Goal: Transaction & Acquisition: Purchase product/service

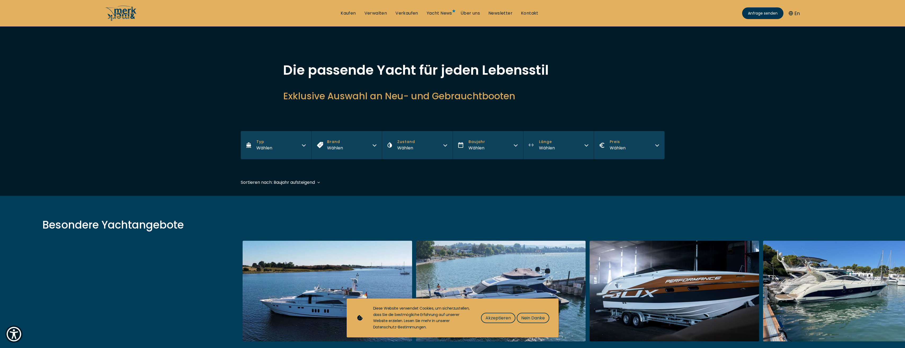
click at [273, 147] on button "Typ Wählen" at bounding box center [276, 145] width 71 height 28
click at [280, 163] on button "Motor Yacht" at bounding box center [276, 166] width 71 height 14
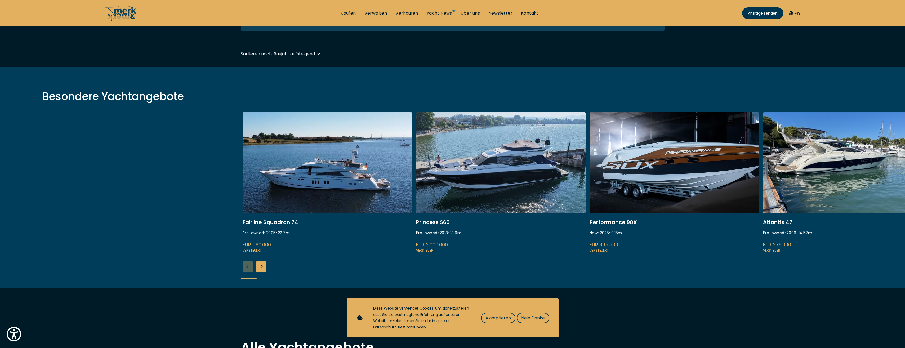
scroll to position [131, 0]
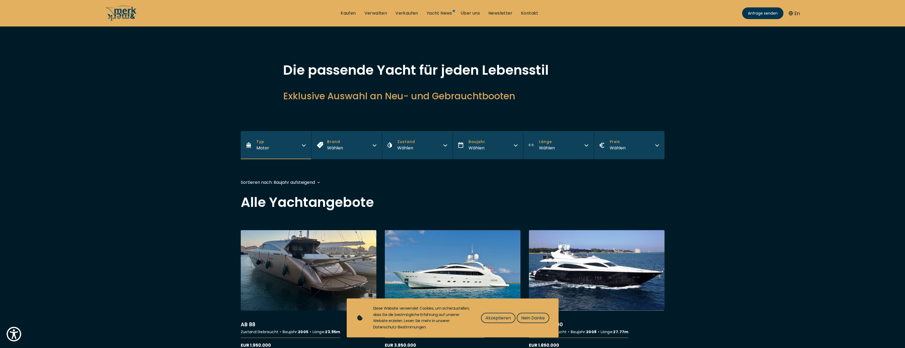
click at [337, 150] on div "Wählen" at bounding box center [335, 148] width 16 height 7
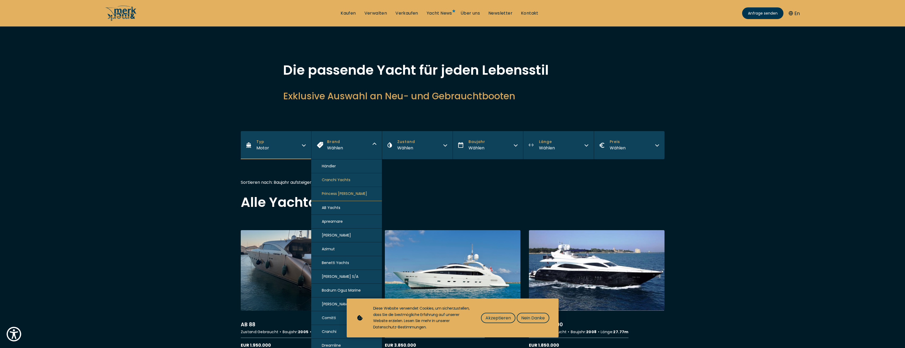
click at [348, 147] on button "Brand Wählen" at bounding box center [346, 145] width 71 height 28
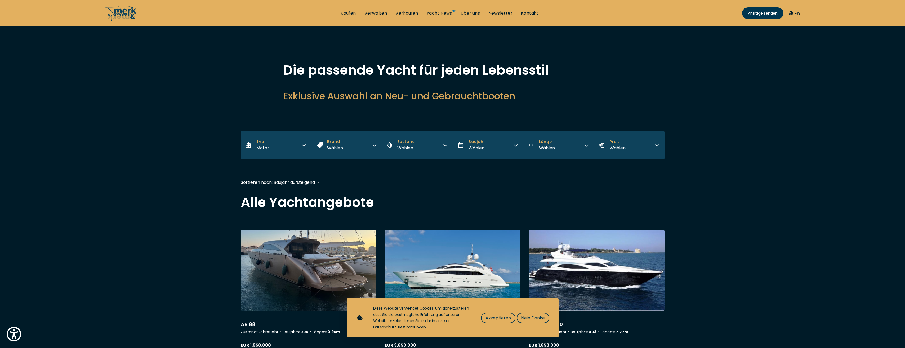
click at [417, 146] on button "Zustand Wählen" at bounding box center [417, 145] width 71 height 28
click at [479, 146] on div "Wählen" at bounding box center [476, 148] width 17 height 7
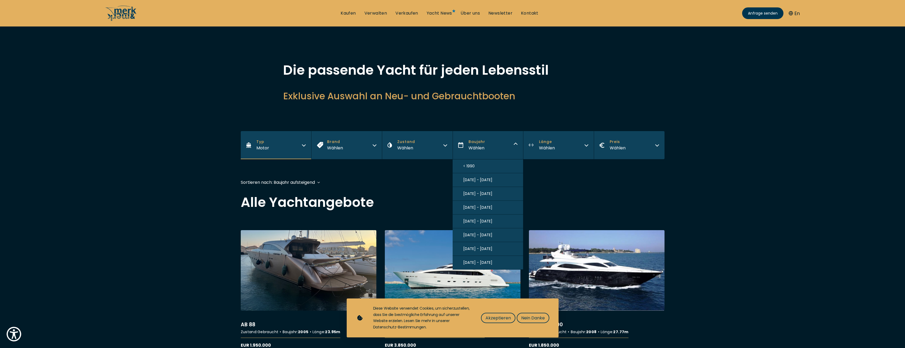
click at [488, 235] on button "[DATE] - [DATE]" at bounding box center [487, 235] width 71 height 14
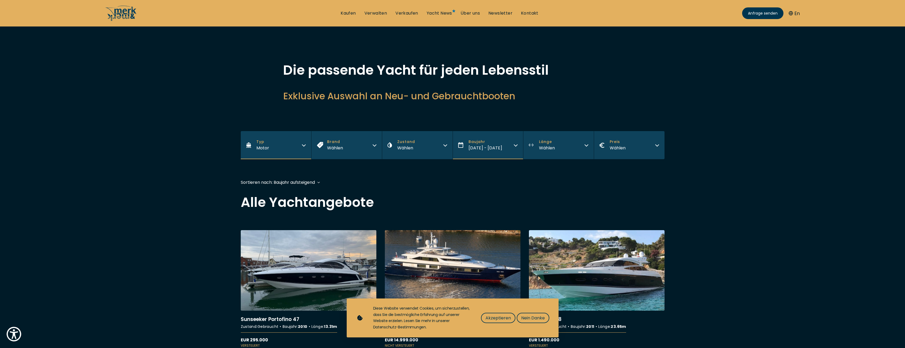
click at [557, 151] on button "Länge Wählen" at bounding box center [558, 145] width 71 height 28
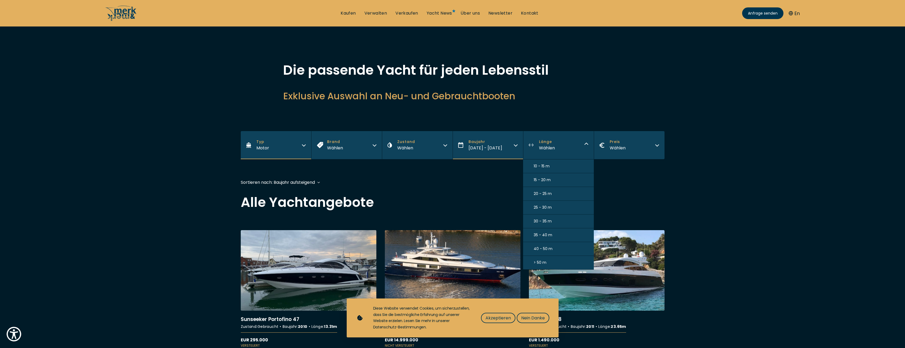
click at [552, 235] on button "35 - 40 m" at bounding box center [558, 235] width 71 height 14
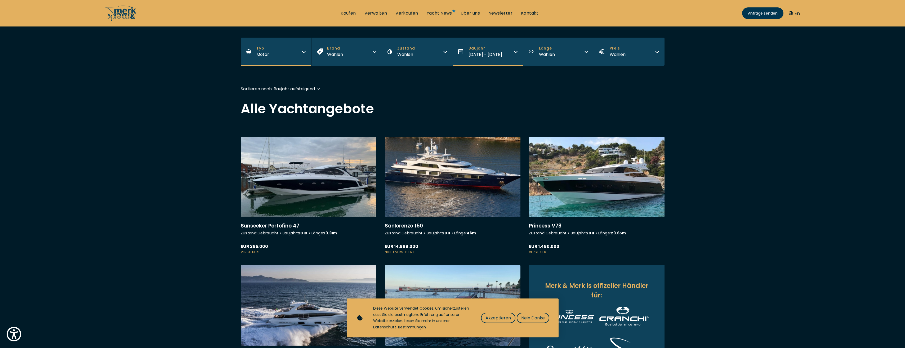
scroll to position [130, 0]
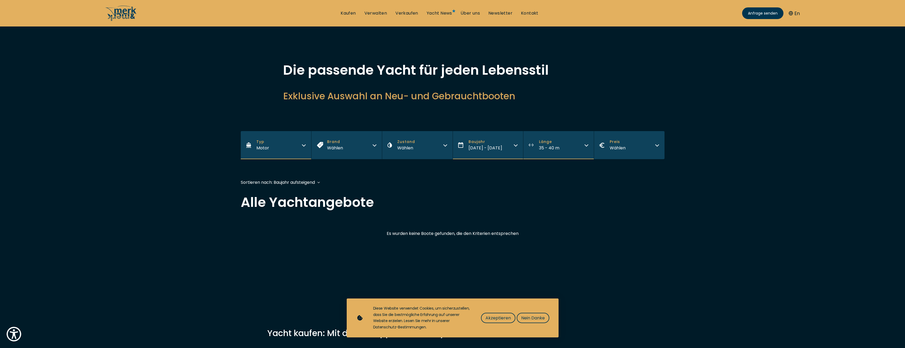
click at [475, 147] on span "[DATE] - [DATE]" at bounding box center [485, 148] width 34 height 6
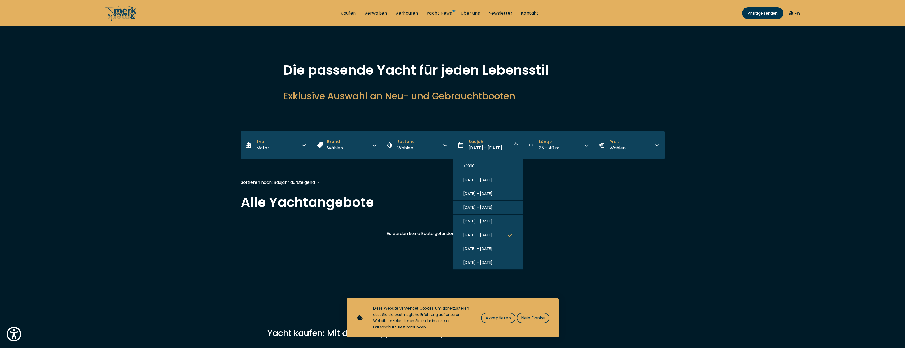
click at [488, 250] on button "[DATE] - [DATE]" at bounding box center [487, 249] width 71 height 14
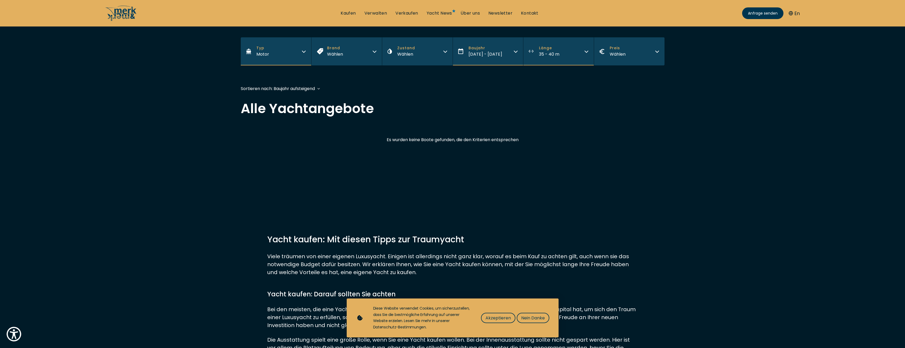
scroll to position [2, 0]
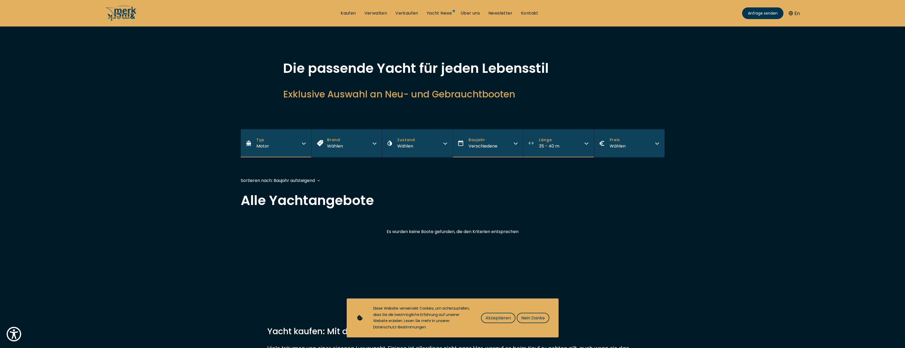
click at [486, 145] on span "Verschiedene" at bounding box center [482, 146] width 29 height 6
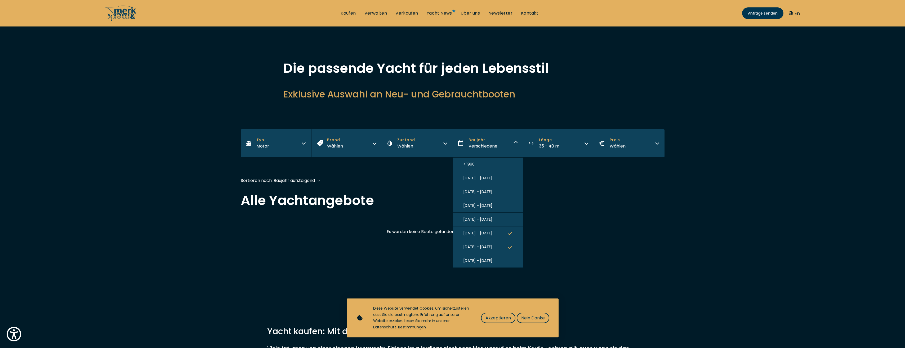
click at [477, 264] on button "[DATE] - [DATE]" at bounding box center [487, 261] width 71 height 14
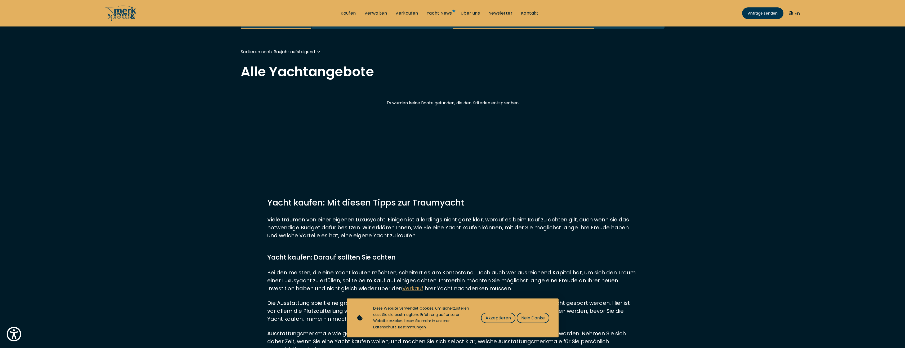
scroll to position [1, 0]
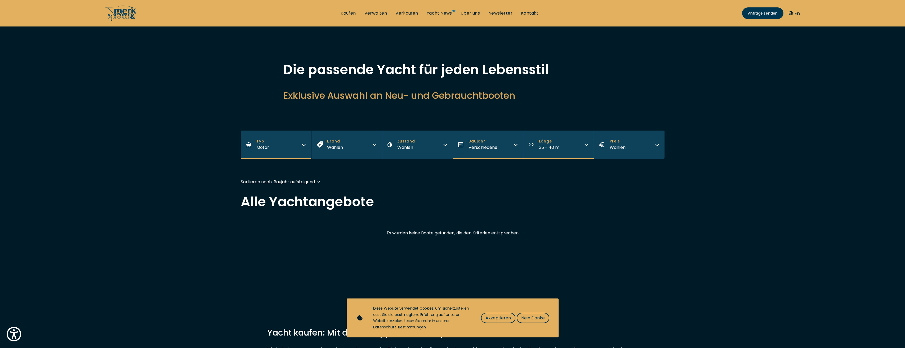
click at [548, 148] on span "35 - 40 m" at bounding box center [549, 147] width 20 height 6
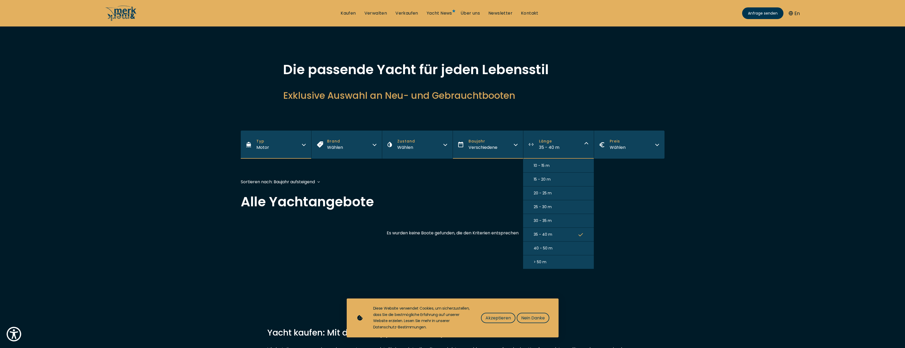
click at [554, 246] on button "40 - 50 m" at bounding box center [558, 248] width 71 height 14
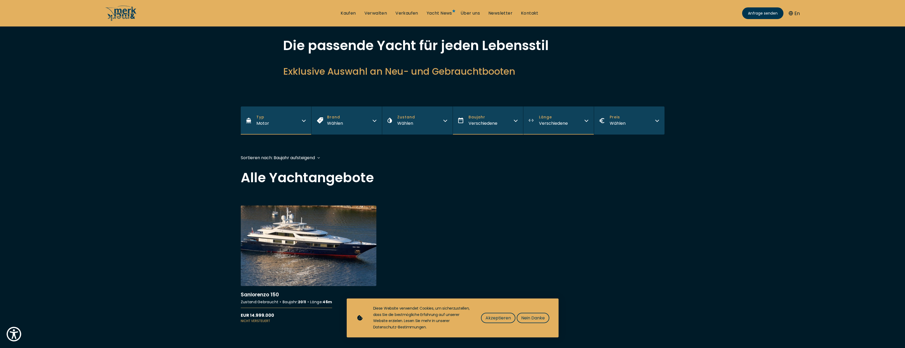
scroll to position [55, 0]
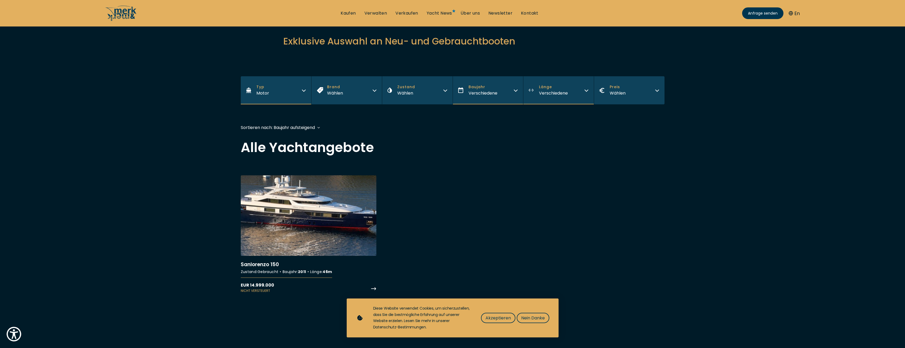
click at [271, 263] on link "More details about Sanlorenzo 150" at bounding box center [309, 234] width 136 height 118
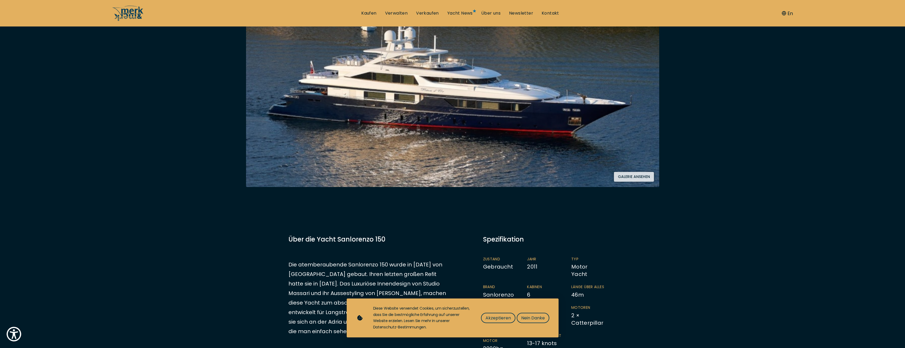
scroll to position [106, 0]
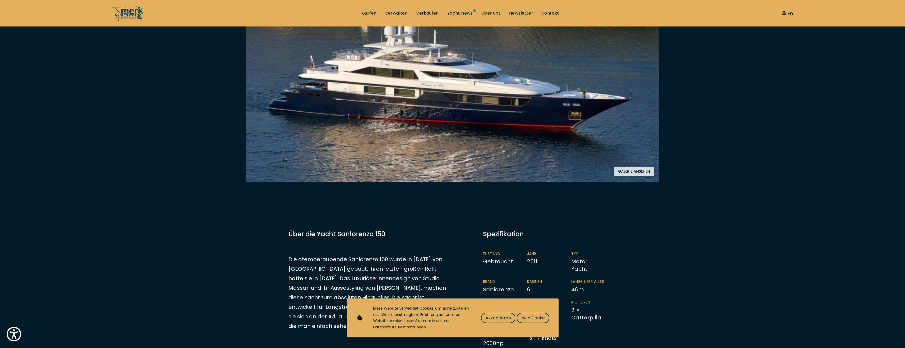
drag, startPoint x: 640, startPoint y: 171, endPoint x: 646, endPoint y: 213, distance: 42.0
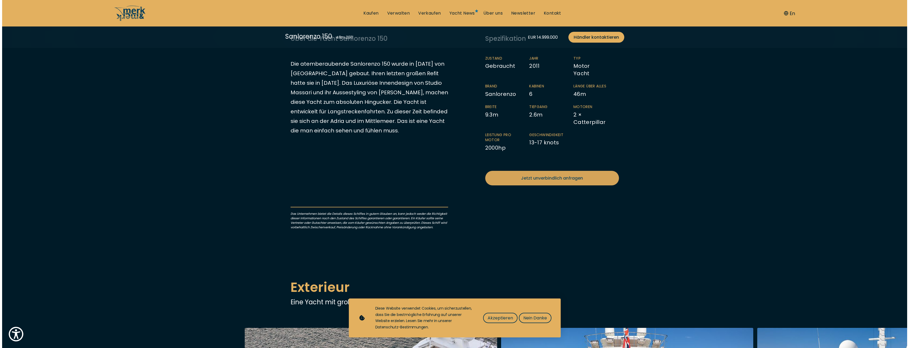
scroll to position [185, 0]
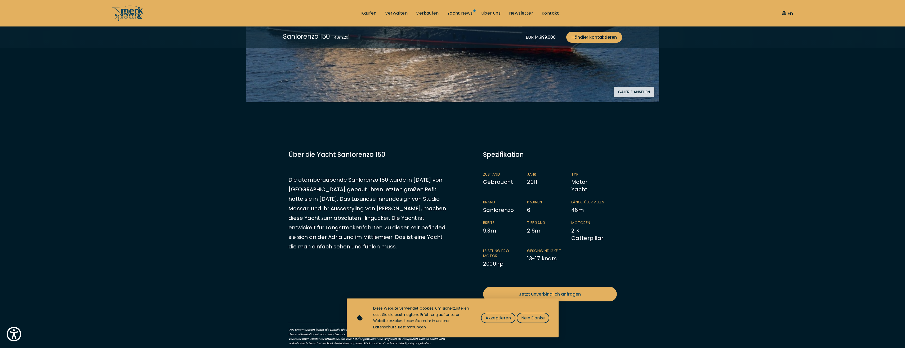
click at [629, 91] on button "Galerie ansehen" at bounding box center [634, 92] width 40 height 10
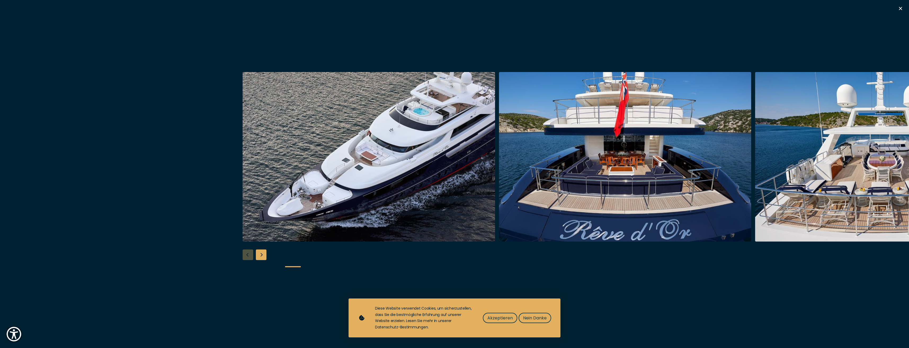
click at [259, 258] on div "Next slide" at bounding box center [261, 254] width 11 height 11
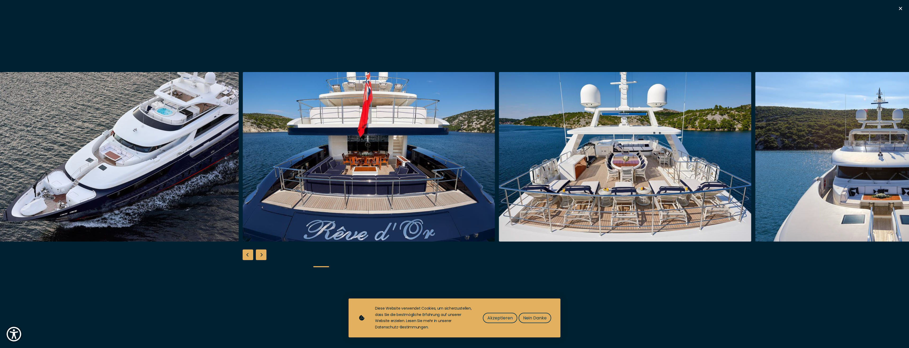
click at [259, 258] on div "Next slide" at bounding box center [261, 254] width 11 height 11
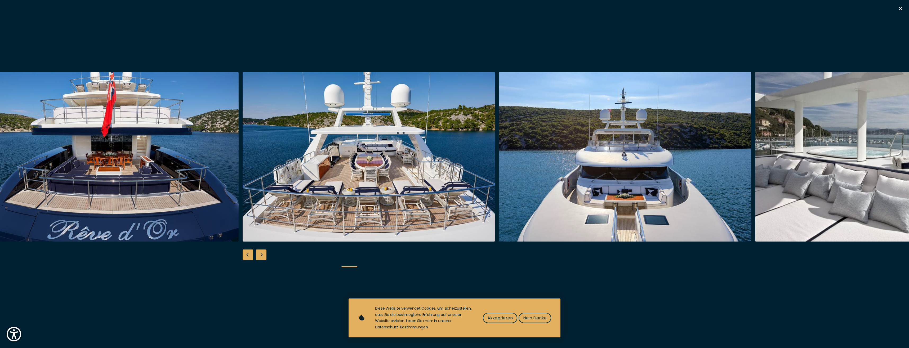
click at [259, 258] on div "Next slide" at bounding box center [261, 254] width 11 height 11
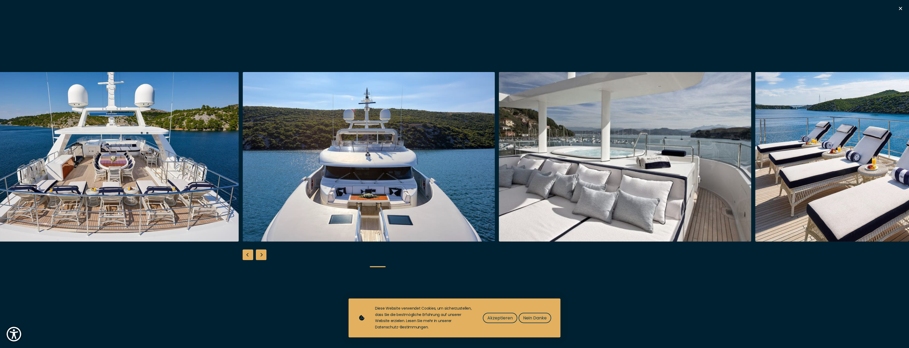
click at [259, 258] on div "Next slide" at bounding box center [261, 254] width 11 height 11
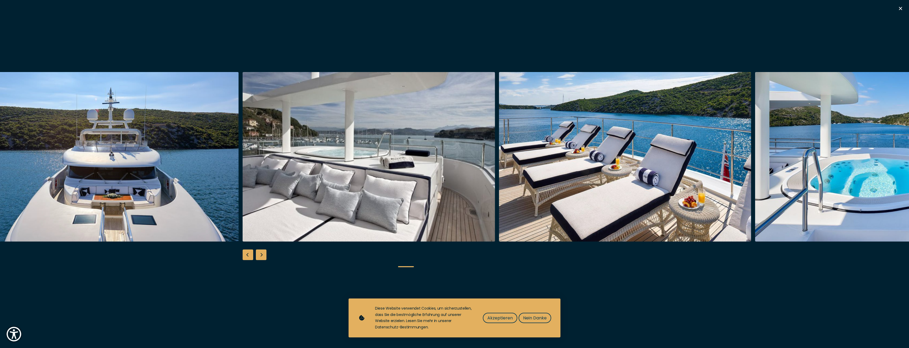
click at [259, 258] on div "Next slide" at bounding box center [261, 254] width 11 height 11
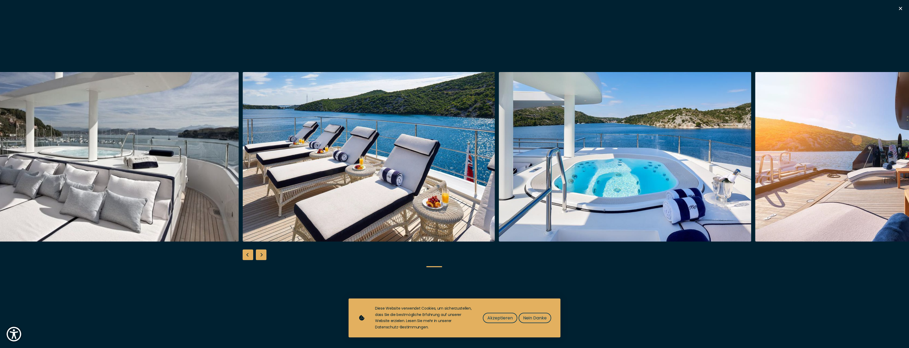
click at [259, 258] on div "Next slide" at bounding box center [261, 254] width 11 height 11
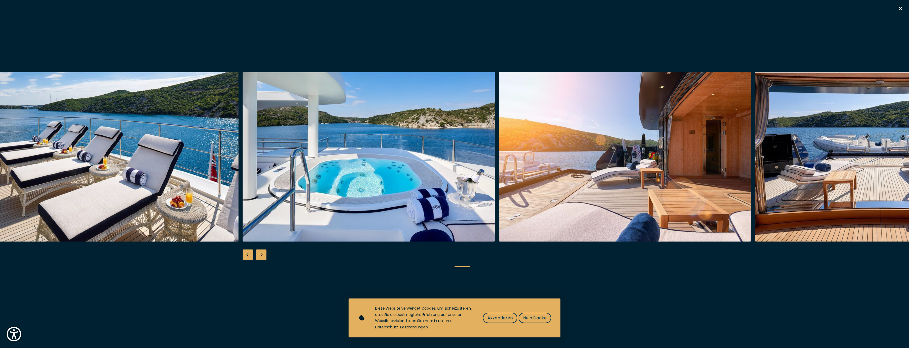
click at [259, 258] on div "Next slide" at bounding box center [261, 254] width 11 height 11
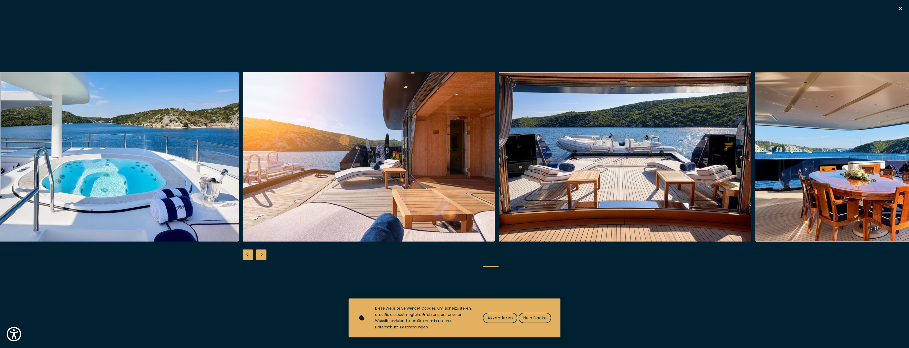
click at [259, 258] on div "Next slide" at bounding box center [261, 254] width 11 height 11
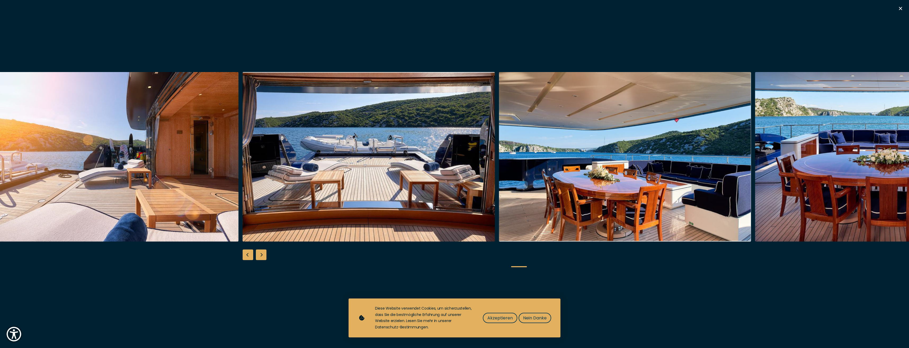
click at [259, 258] on div "Next slide" at bounding box center [261, 254] width 11 height 11
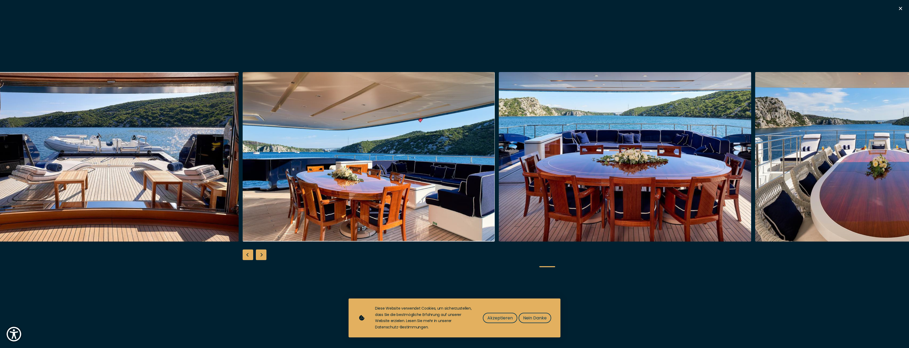
click at [259, 258] on div "Next slide" at bounding box center [261, 254] width 11 height 11
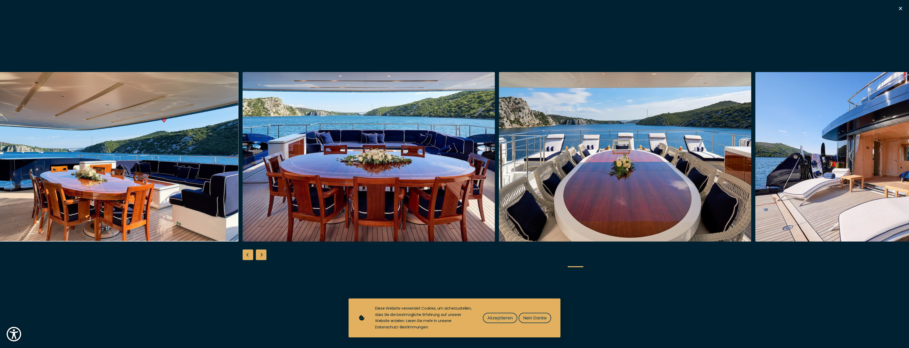
click at [259, 258] on div "Next slide" at bounding box center [261, 254] width 11 height 11
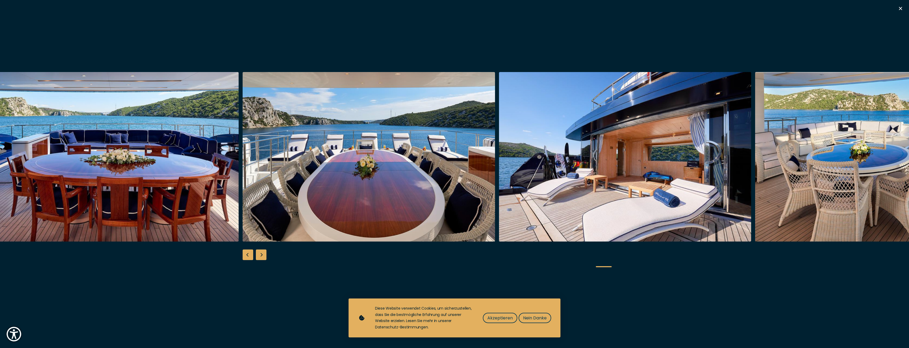
click at [259, 258] on div "Next slide" at bounding box center [261, 254] width 11 height 11
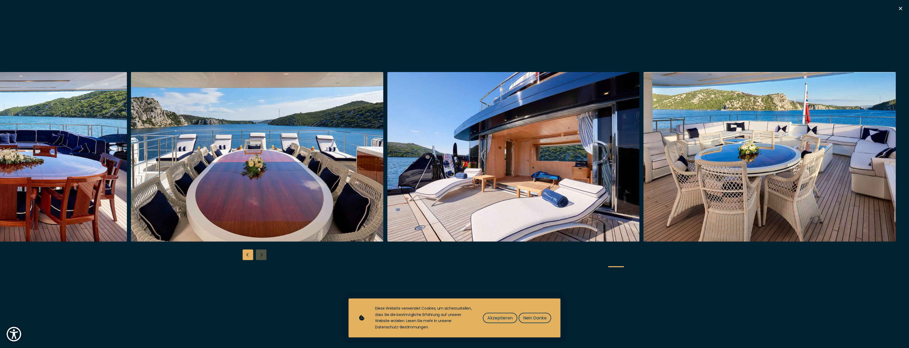
click at [259, 258] on div at bounding box center [454, 174] width 909 height 204
